Goal: Task Accomplishment & Management: Manage account settings

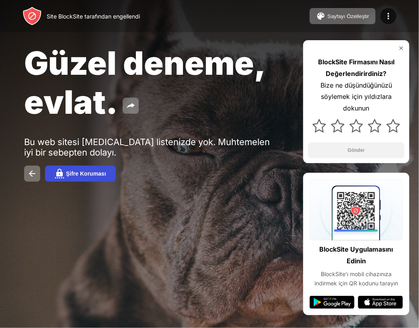
click at [88, 175] on div "Şifre Koruması" at bounding box center [86, 174] width 40 height 6
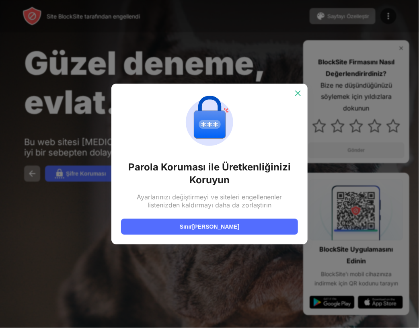
click at [300, 92] on img at bounding box center [298, 93] width 8 height 8
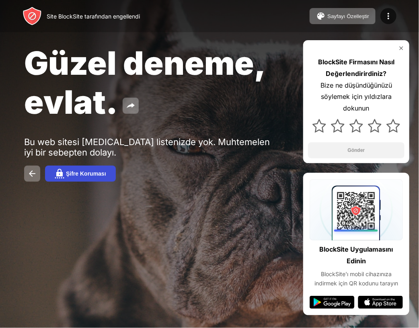
click at [79, 171] on div "Şifre Koruması" at bounding box center [86, 174] width 40 height 6
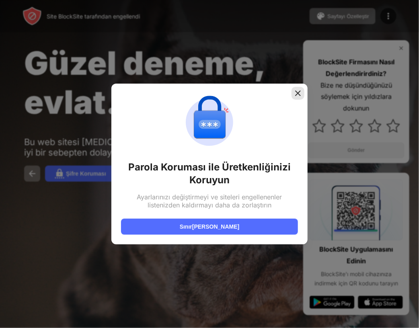
click at [295, 93] on img at bounding box center [298, 93] width 8 height 8
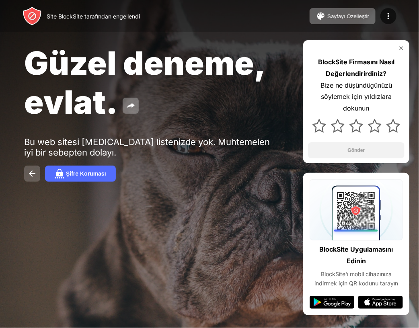
click at [36, 170] on img at bounding box center [32, 174] width 10 height 10
click at [32, 170] on img at bounding box center [32, 174] width 10 height 10
click at [312, 127] on div at bounding box center [356, 125] width 97 height 23
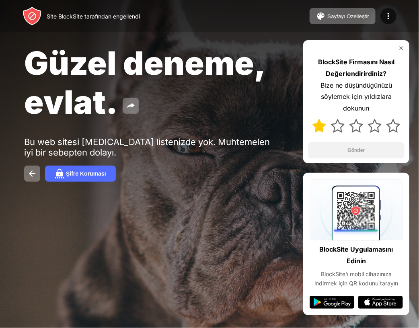
click at [322, 128] on img at bounding box center [320, 126] width 14 height 14
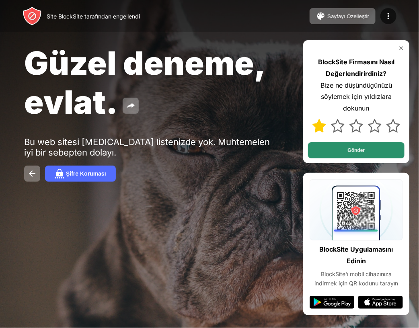
click at [328, 154] on button "Gönder" at bounding box center [356, 150] width 97 height 16
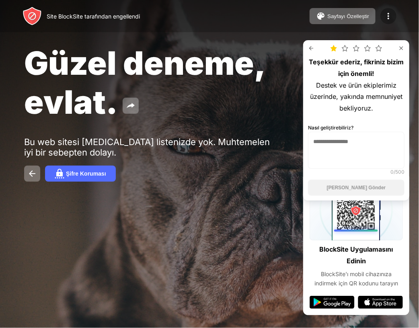
click at [394, 17] on div at bounding box center [389, 16] width 16 height 16
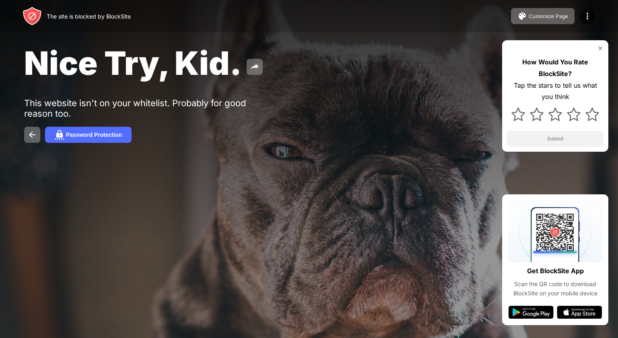
drag, startPoint x: 0, startPoint y: 0, endPoint x: 441, endPoint y: 129, distance: 459.6
click at [443, 130] on div "Password Protection" at bounding box center [309, 135] width 570 height 16
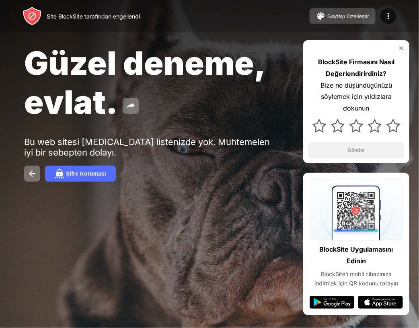
click at [375, 15] on button "Sayfayı Özelleştir" at bounding box center [343, 16] width 66 height 16
